Goal: Find contact information: Find contact information

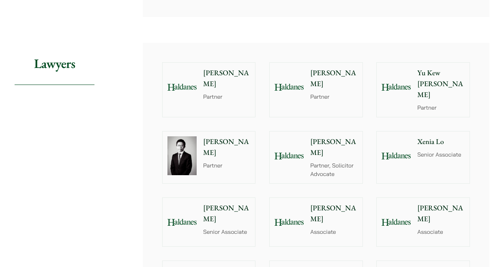
scroll to position [773, 0]
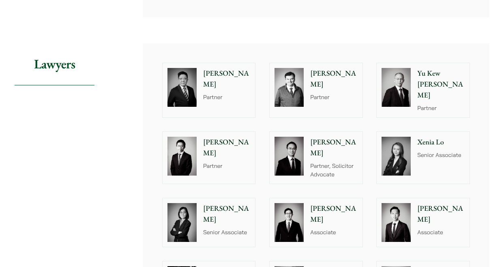
click at [322, 79] on p "Patrick Rattigan" at bounding box center [333, 79] width 47 height 22
click at [434, 137] on p "Xenia Lo" at bounding box center [440, 142] width 47 height 11
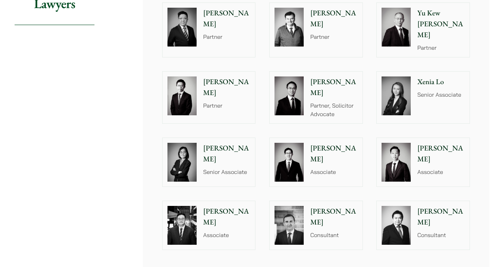
scroll to position [895, 0]
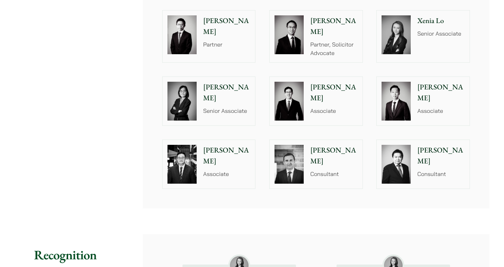
click at [226, 145] on p "[PERSON_NAME]" at bounding box center [226, 156] width 47 height 22
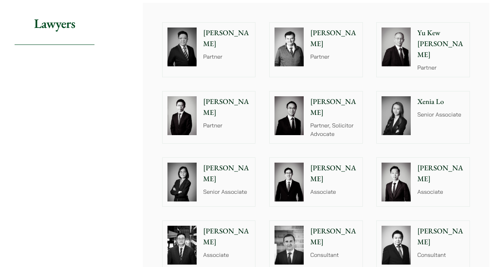
scroll to position [773, 0]
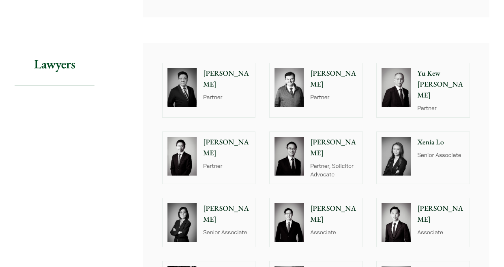
click at [214, 73] on p "Paul Lui" at bounding box center [226, 79] width 47 height 22
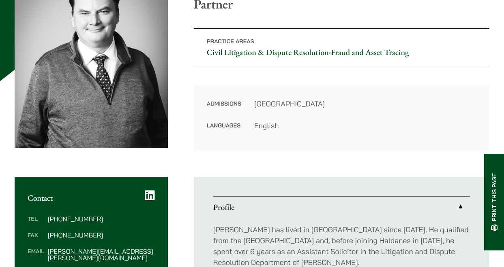
scroll to position [130, 0]
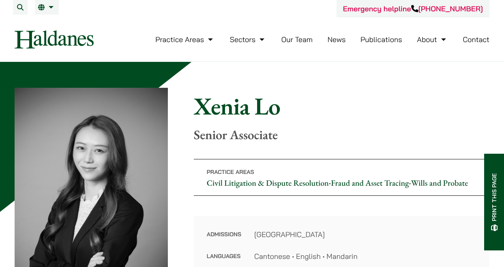
scroll to position [81, 0]
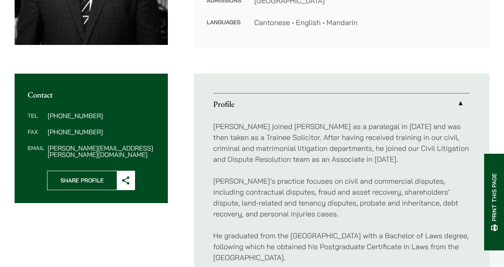
scroll to position [243, 0]
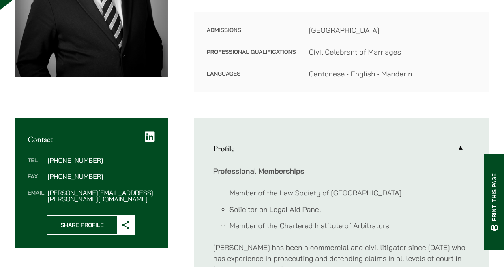
scroll to position [203, 0]
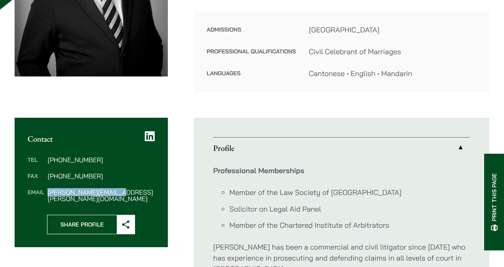
drag, startPoint x: 120, startPoint y: 194, endPoint x: 47, endPoint y: 195, distance: 72.1
click at [47, 195] on dd "[PERSON_NAME][EMAIL_ADDRESS][PERSON_NAME][DOMAIN_NAME]" at bounding box center [100, 195] width 107 height 13
drag, startPoint x: 47, startPoint y: 195, endPoint x: 72, endPoint y: 195, distance: 24.3
copy dd "[PERSON_NAME][EMAIL_ADDRESS][PERSON_NAME][DOMAIN_NAME]"
